Goal: Information Seeking & Learning: Learn about a topic

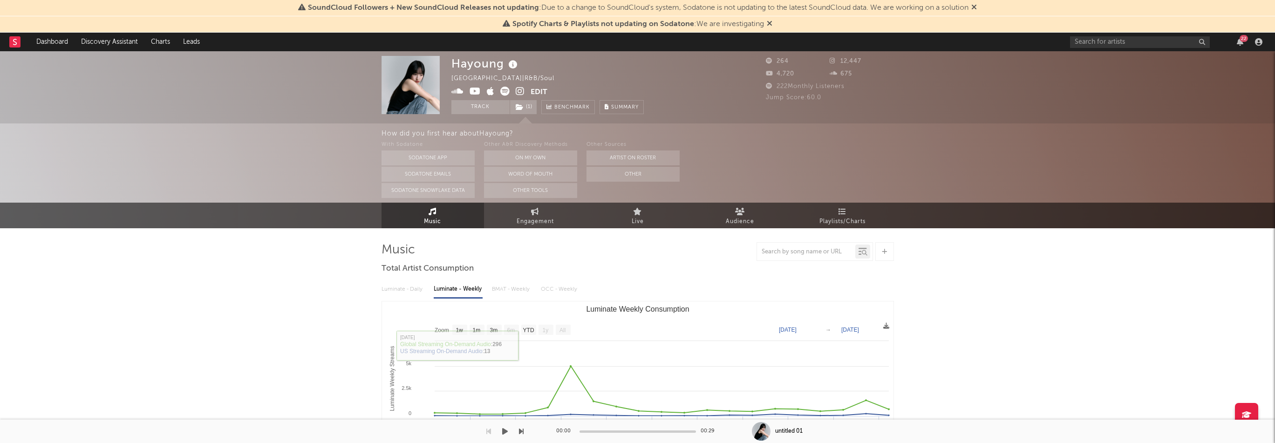
select select "1w"
click at [54, 40] on link "Dashboard" at bounding box center [52, 42] width 45 height 19
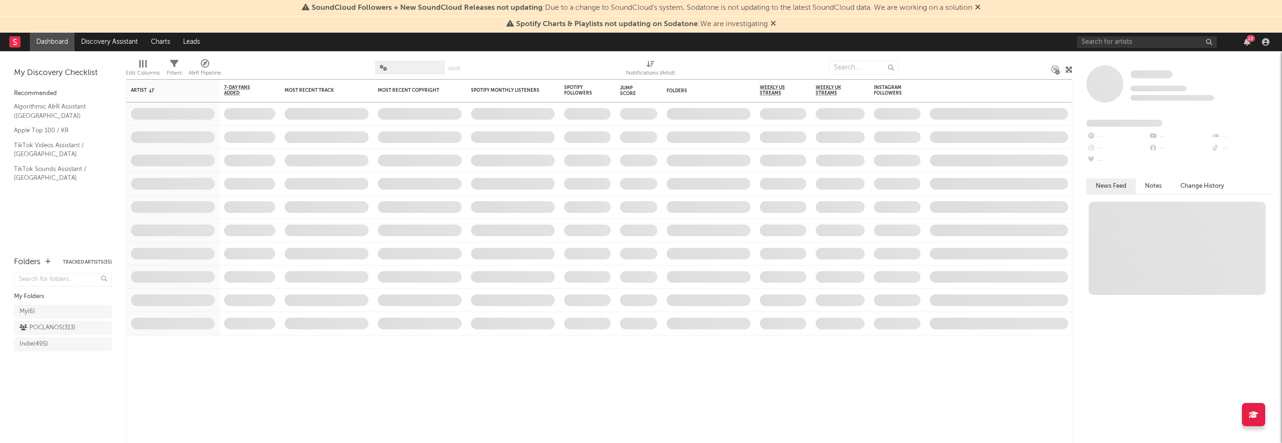
click at [1256, 39] on div "22" at bounding box center [1175, 42] width 196 height 19
click at [1252, 39] on div "22" at bounding box center [1250, 38] width 8 height 7
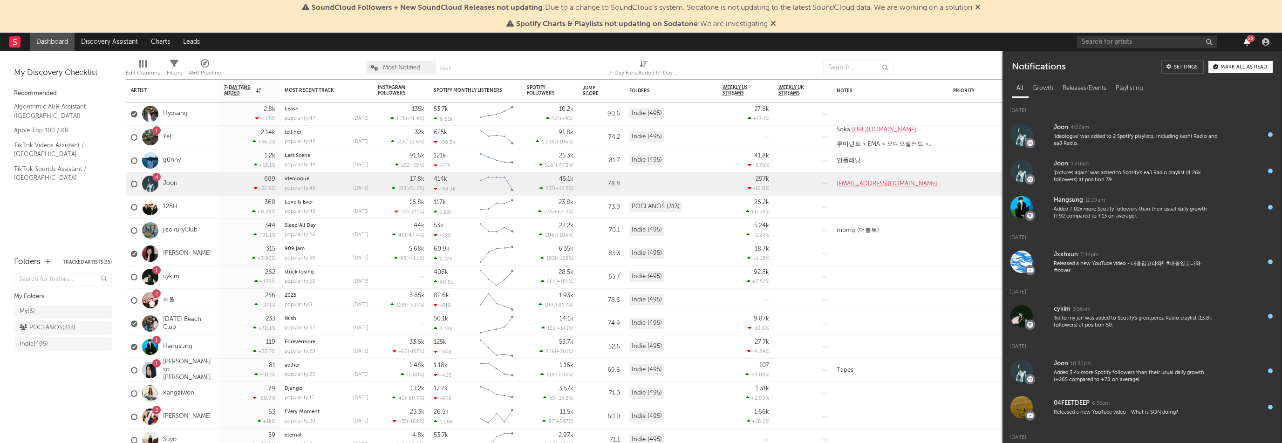
click at [1244, 43] on icon "button" at bounding box center [1247, 41] width 7 height 7
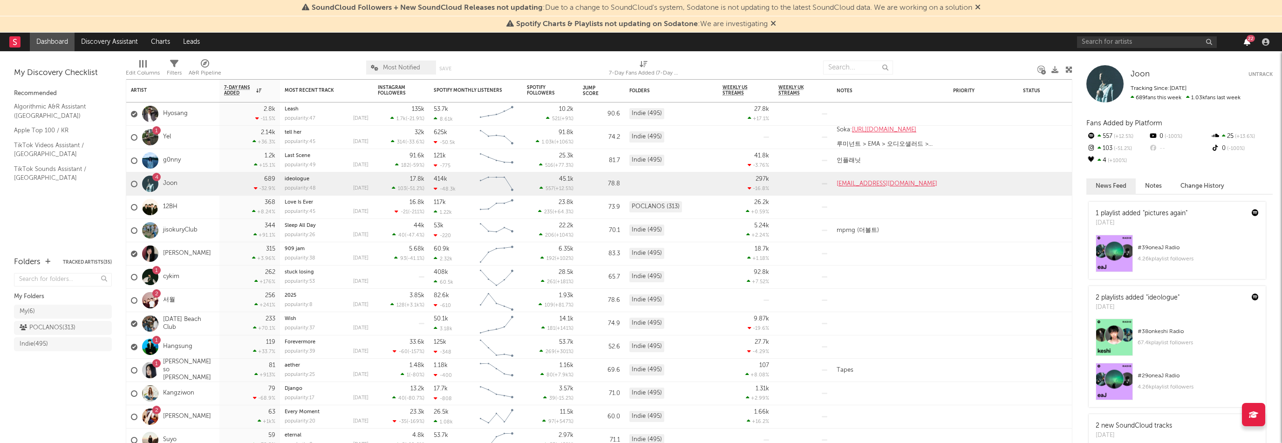
click at [1246, 43] on icon "button" at bounding box center [1247, 41] width 7 height 7
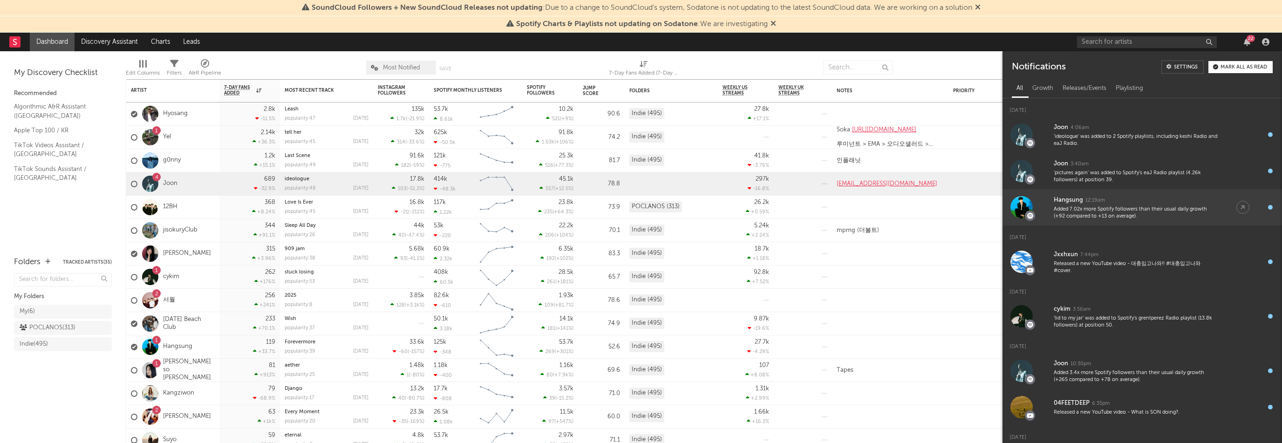
click at [1169, 214] on div "Added 7.02x more Spotify followers than their usual daily growth (+92 compared …" at bounding box center [1136, 213] width 164 height 14
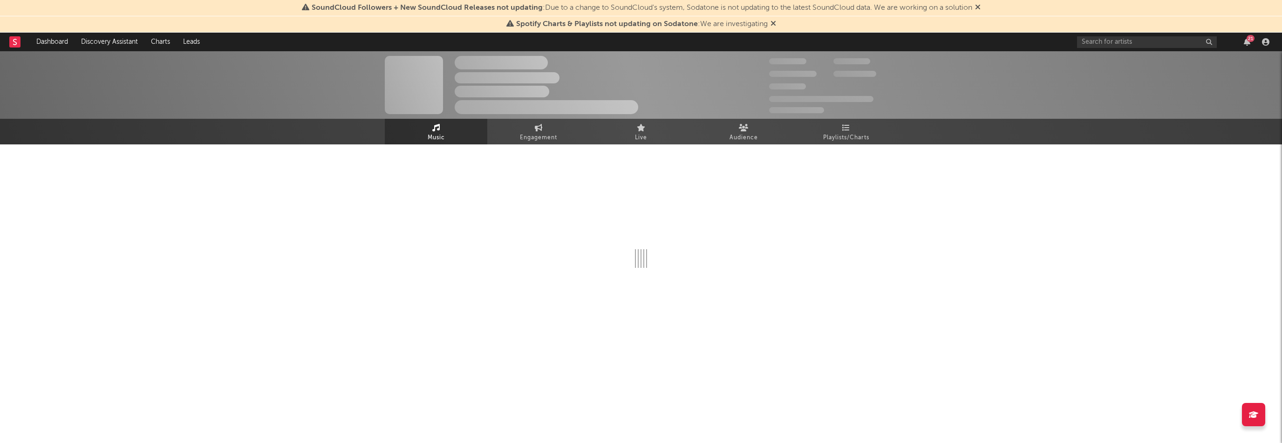
select select "6m"
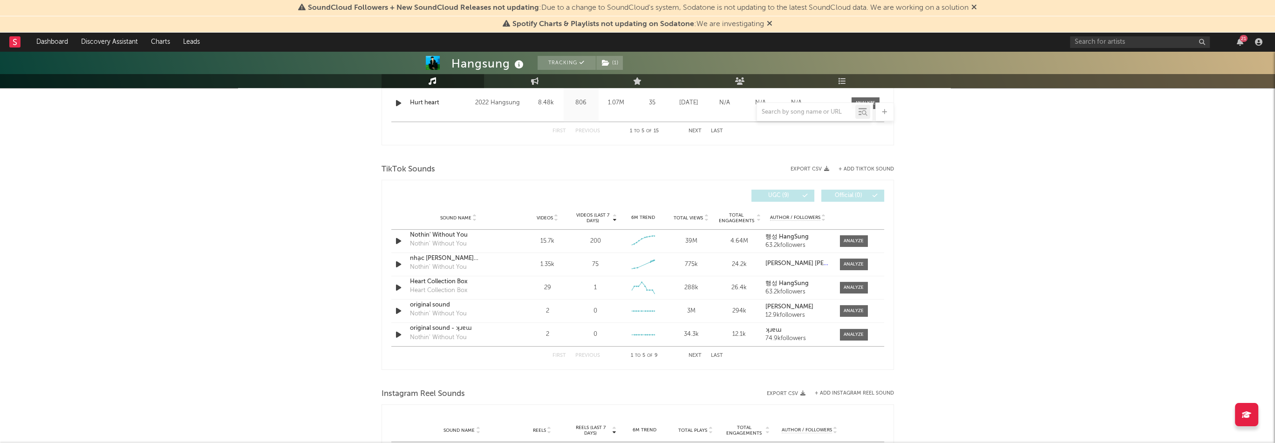
scroll to position [559, 0]
click at [692, 362] on div "First Previous 1 to 5 of 9 Next Last" at bounding box center [637, 359] width 170 height 18
click at [693, 360] on button "Next" at bounding box center [694, 359] width 13 height 5
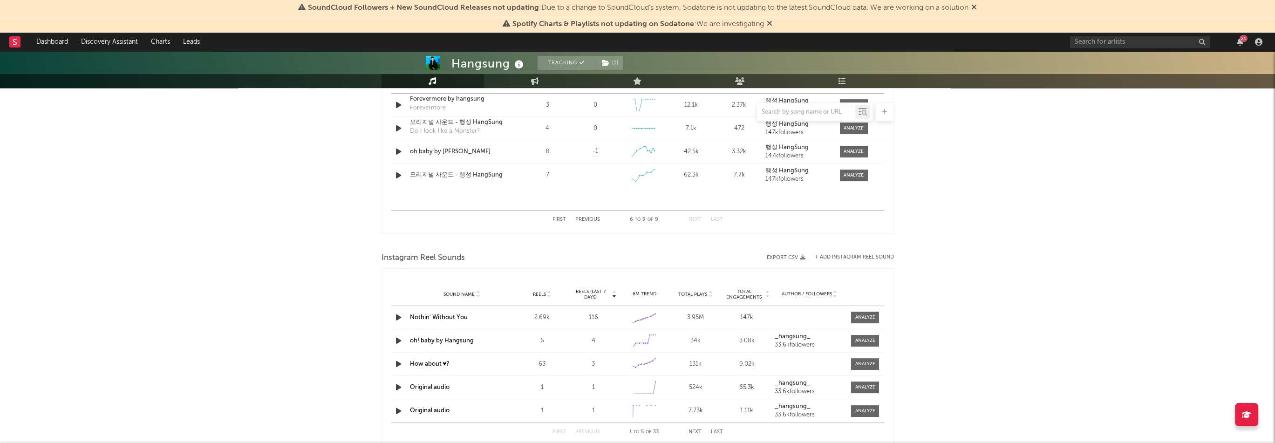
scroll to position [745, 0]
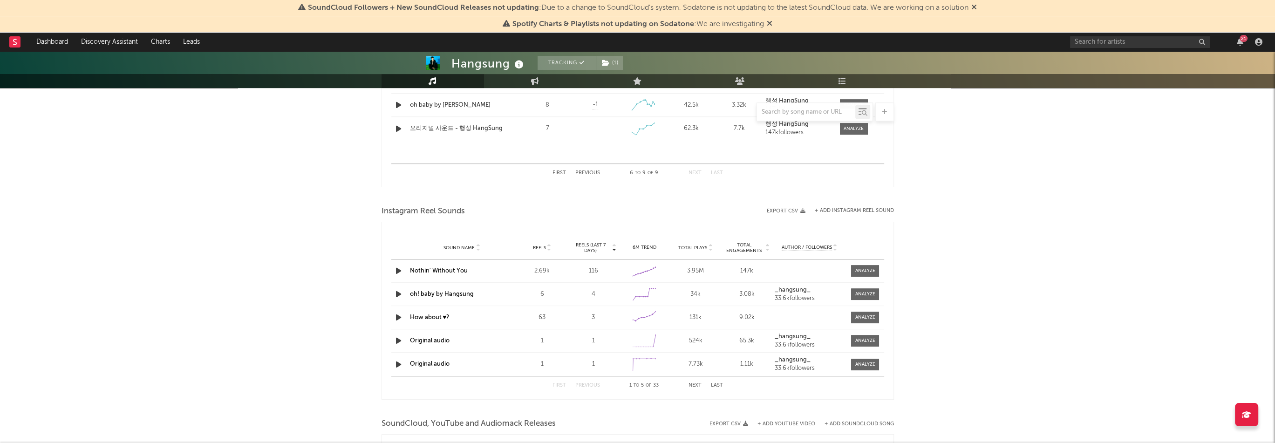
click at [692, 383] on button "Next" at bounding box center [694, 385] width 13 height 5
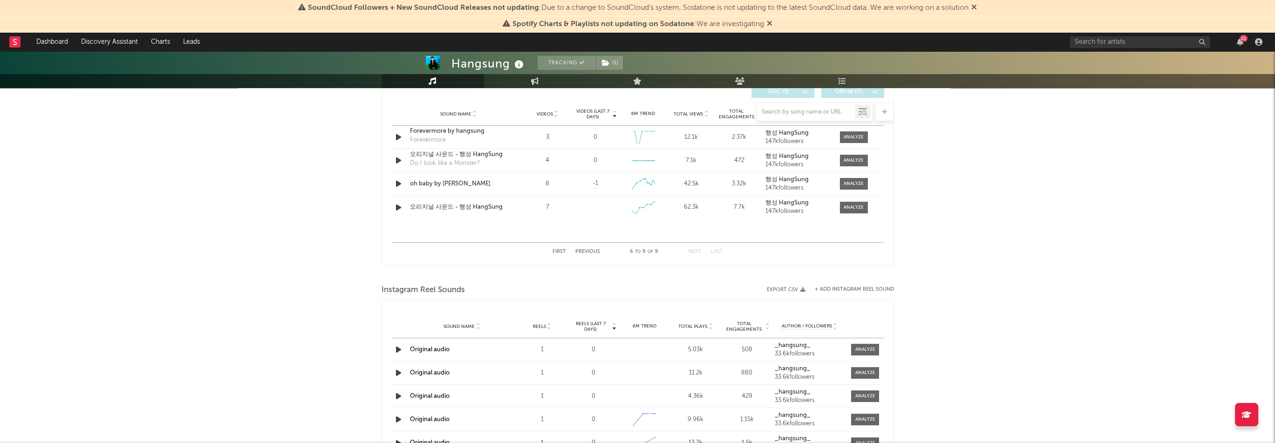
scroll to position [652, 0]
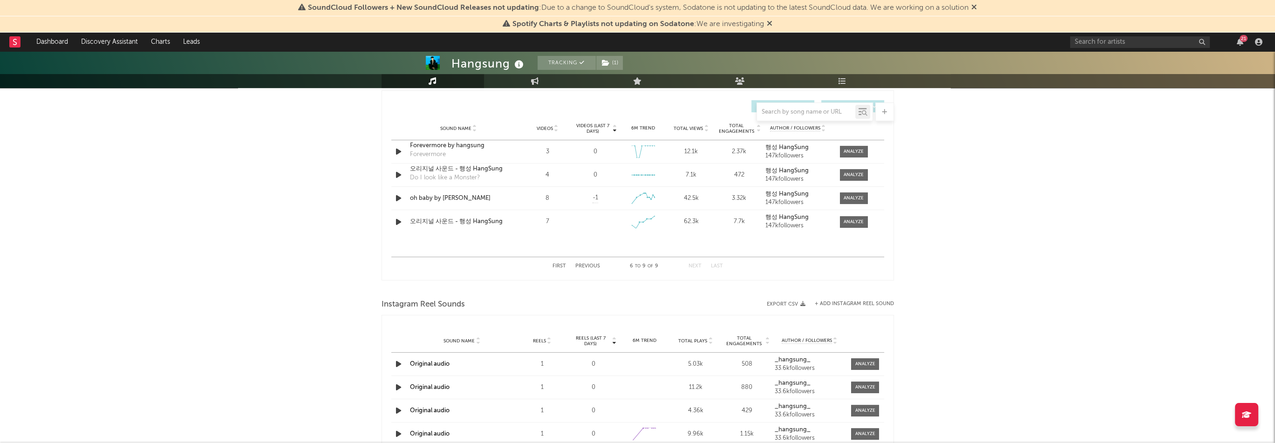
click at [1241, 41] on div "21" at bounding box center [1243, 38] width 8 height 7
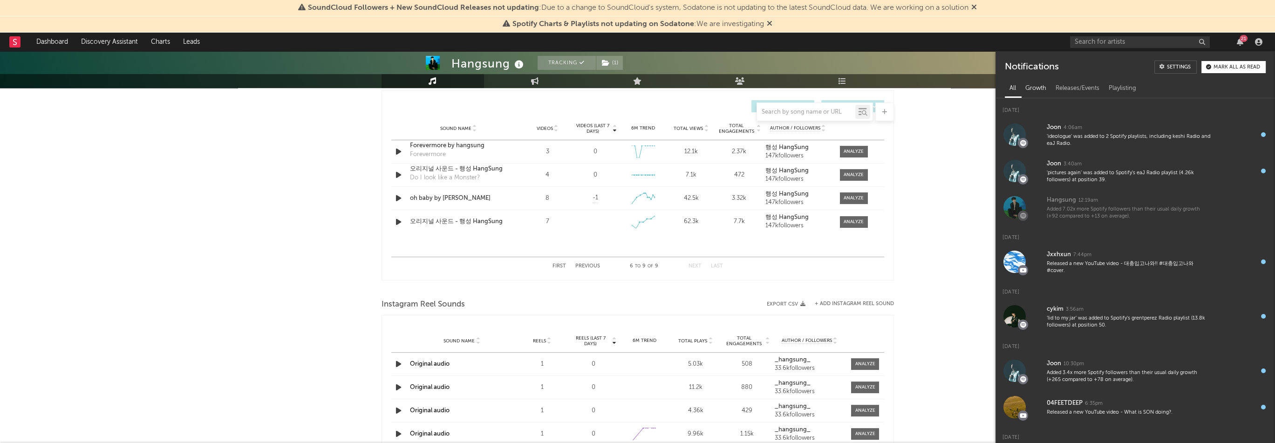
click at [1034, 88] on div "Growth" at bounding box center [1036, 89] width 30 height 16
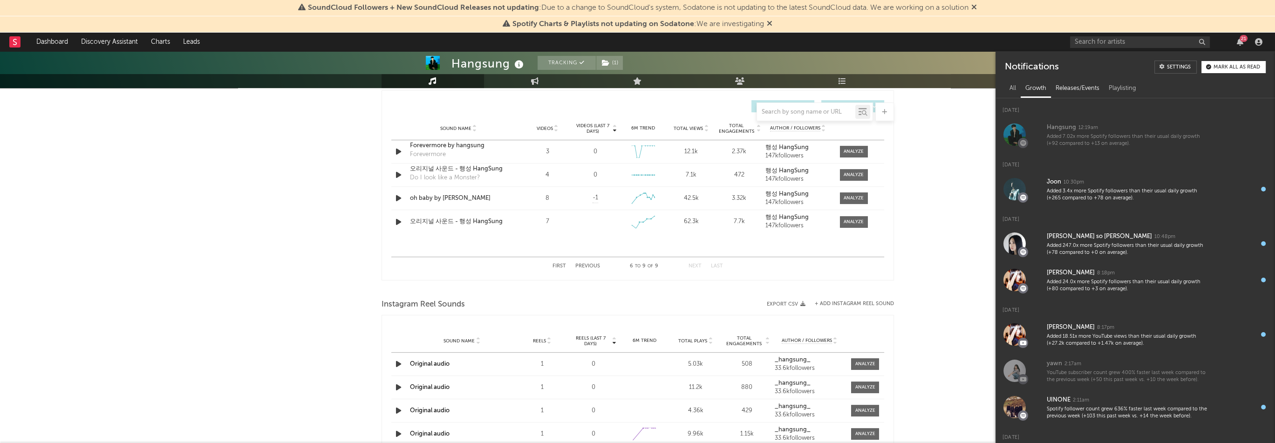
click at [1073, 89] on div "Releases/Events" at bounding box center [1077, 89] width 53 height 16
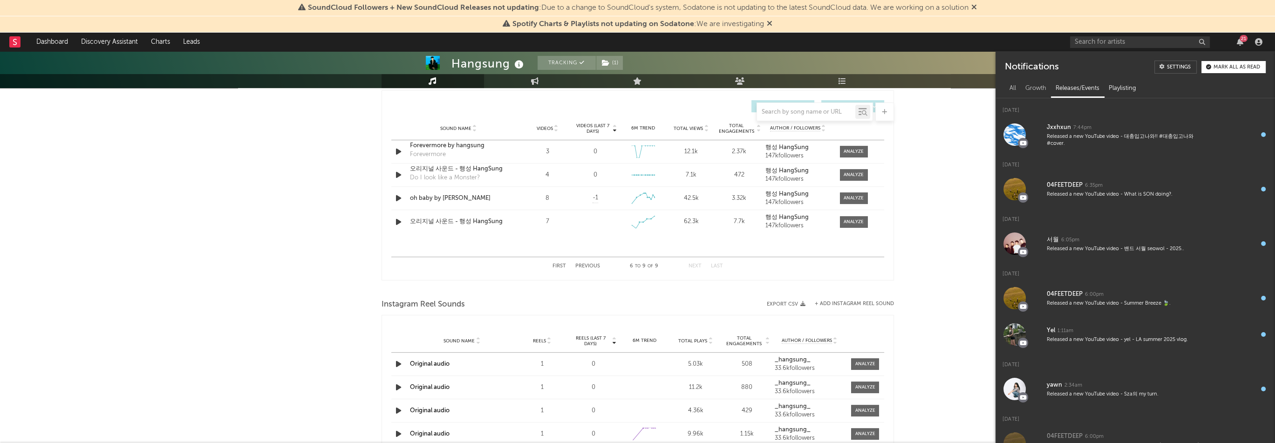
click at [1129, 88] on div "Playlisting" at bounding box center [1122, 89] width 37 height 16
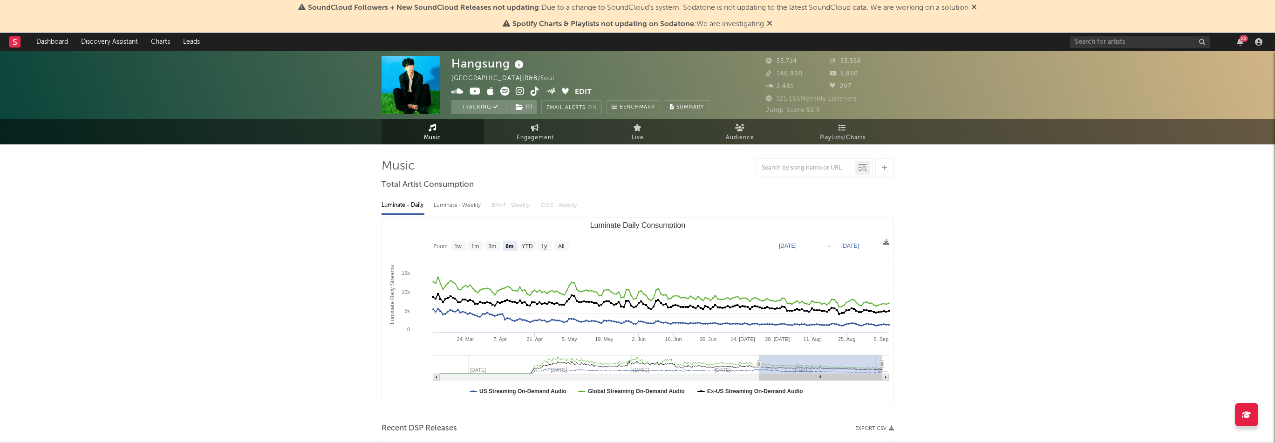
select select "6m"
